Goal: Information Seeking & Learning: Learn about a topic

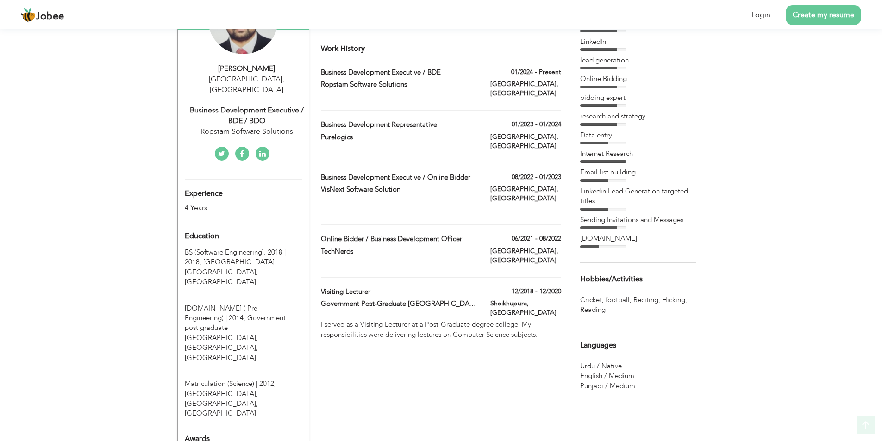
scroll to position [92, 0]
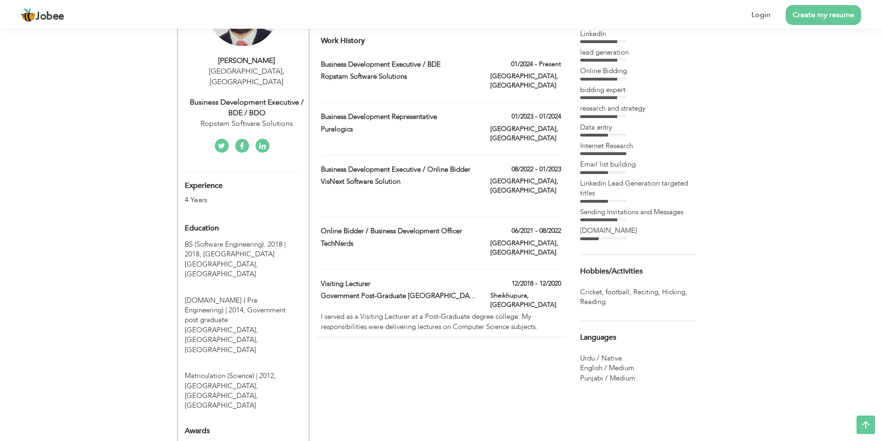
click at [414, 279] on label "Visiting Lecturer" at bounding box center [399, 284] width 156 height 10
click at [125, 255] on div "View Resume Export PDF Profile Summary Public Link Experience Education Awards …" at bounding box center [441, 206] width 882 height 541
drag, startPoint x: 218, startPoint y: 253, endPoint x: 185, endPoint y: 235, distance: 37.5
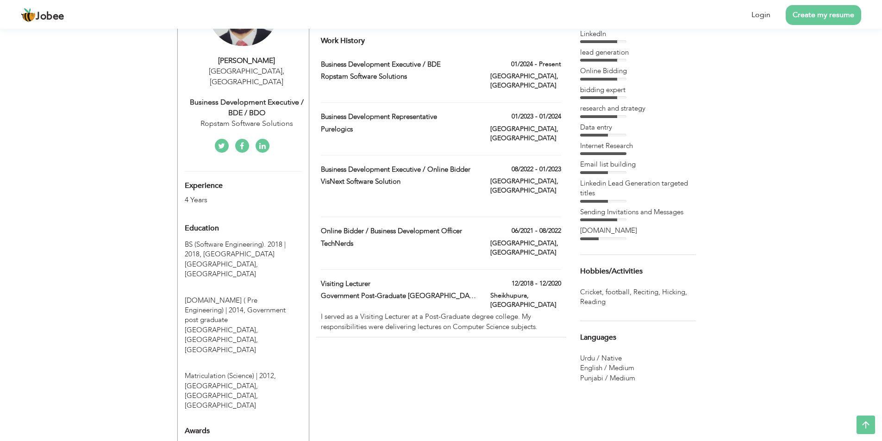
click at [178, 240] on div "BS (Software Engineering). 2018 | 2018, [GEOGRAPHIC_DATA] [GEOGRAPHIC_DATA], [G…" at bounding box center [238, 260] width 120 height 40
drag, startPoint x: 186, startPoint y: 235, endPoint x: 201, endPoint y: 248, distance: 20.1
click at [201, 248] on span "BS (Software Engineering). 2018 | 2018," at bounding box center [235, 249] width 101 height 19
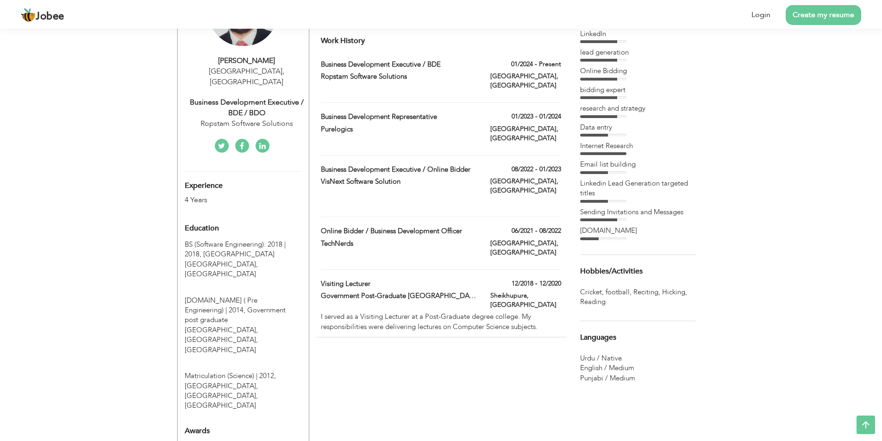
click at [126, 249] on div "View Resume Export PDF Profile Summary Public Link Experience Education Awards …" at bounding box center [441, 206] width 882 height 541
click at [359, 226] on div "Online Bidder / Business Development Officer" at bounding box center [398, 232] width 169 height 12
click at [362, 226] on div "Online Bidder / Business Development Officer" at bounding box center [398, 232] width 169 height 12
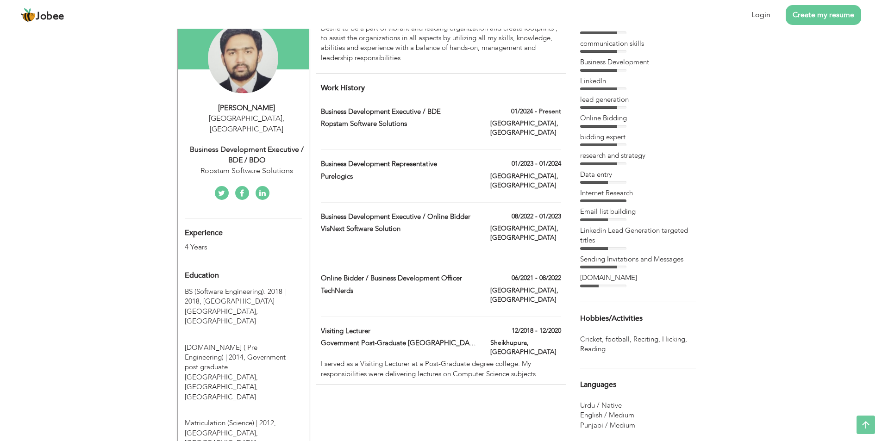
scroll to position [0, 0]
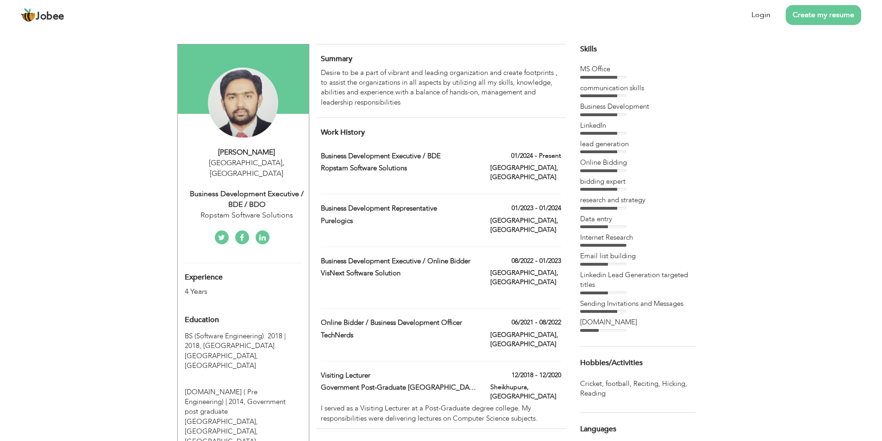
click at [142, 228] on div "View Resume Export PDF Profile Summary Public Link Experience Education Awards …" at bounding box center [441, 298] width 882 height 541
